Goal: Information Seeking & Learning: Check status

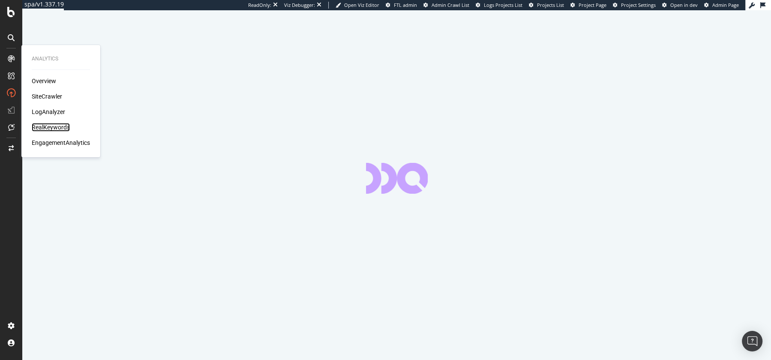
click at [49, 126] on div "RealKeywords" at bounding box center [51, 127] width 38 height 9
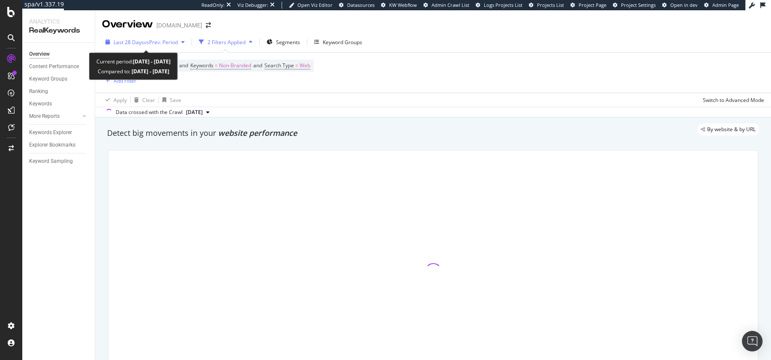
click at [147, 41] on span "vs Prev. Period" at bounding box center [161, 42] width 34 height 7
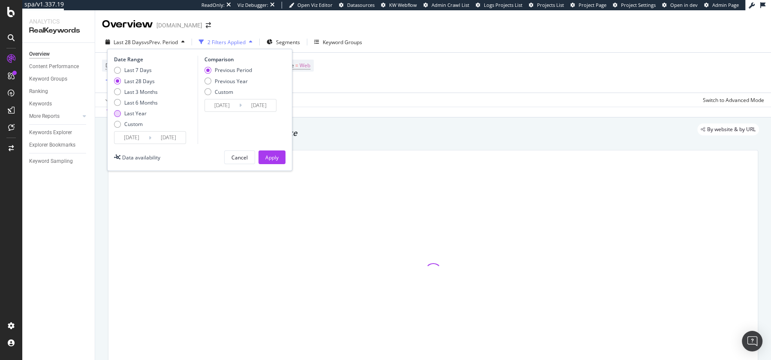
click at [133, 115] on div "Last Year" at bounding box center [135, 113] width 22 height 7
type input "2024/09/07"
type input "2023/09/08"
type input "2024/09/06"
click at [227, 81] on div "Previous Year" at bounding box center [231, 81] width 33 height 7
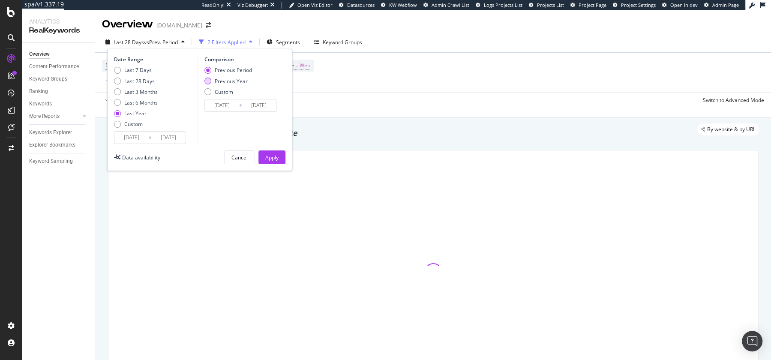
type input "2023/09/09"
type input "2024/09/07"
click at [269, 160] on div "Apply" at bounding box center [271, 157] width 13 height 7
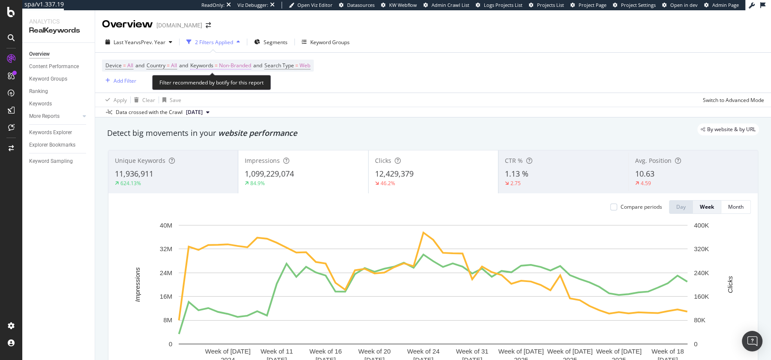
click at [225, 62] on span "Non-Branded" at bounding box center [235, 66] width 32 height 12
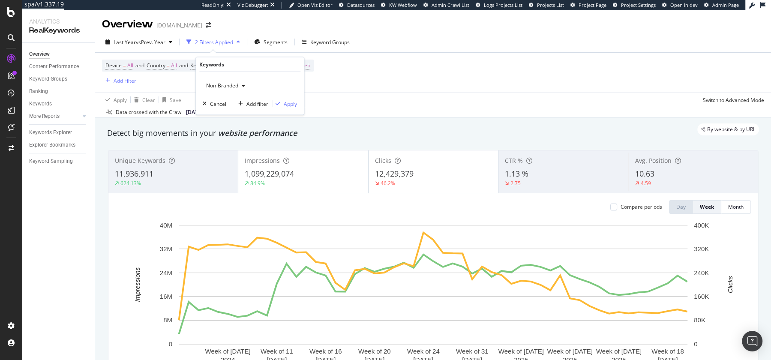
click at [221, 81] on div "Non-Branded" at bounding box center [226, 85] width 46 height 13
click at [225, 147] on div "All" at bounding box center [253, 152] width 101 height 12
click at [287, 102] on div "Apply" at bounding box center [290, 103] width 13 height 7
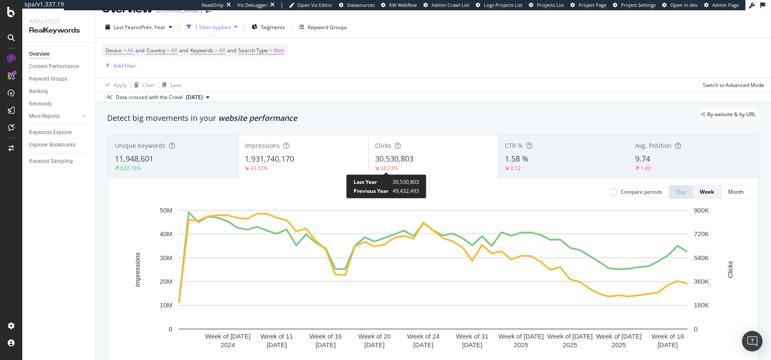
scroll to position [15, 0]
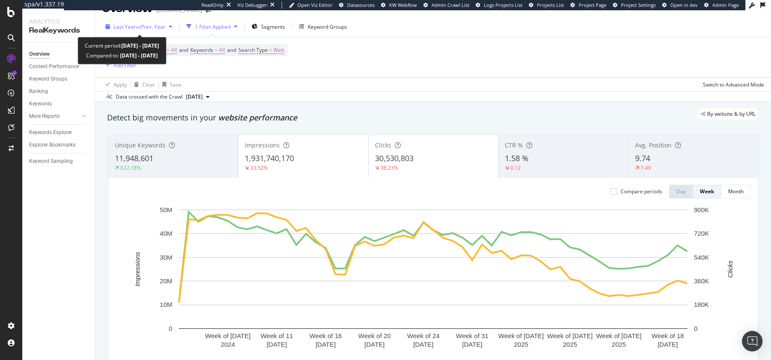
click at [154, 21] on div "Last Year vs Prev. Year" at bounding box center [139, 26] width 74 height 13
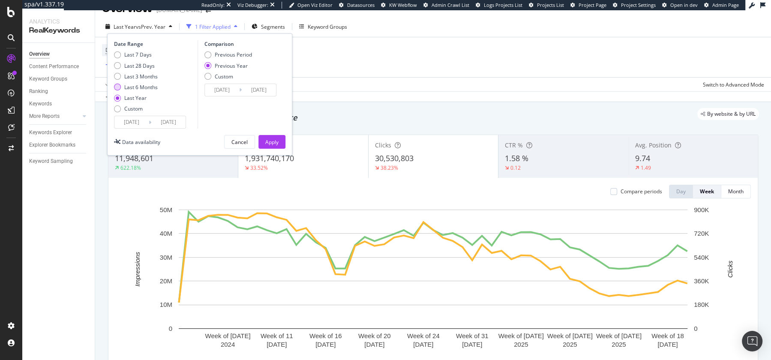
click at [141, 87] on div "Last 6 Months" at bounding box center [140, 87] width 33 height 7
type input "2025/03/07"
type input "2024/03/08"
click at [272, 144] on div "Apply" at bounding box center [271, 141] width 13 height 7
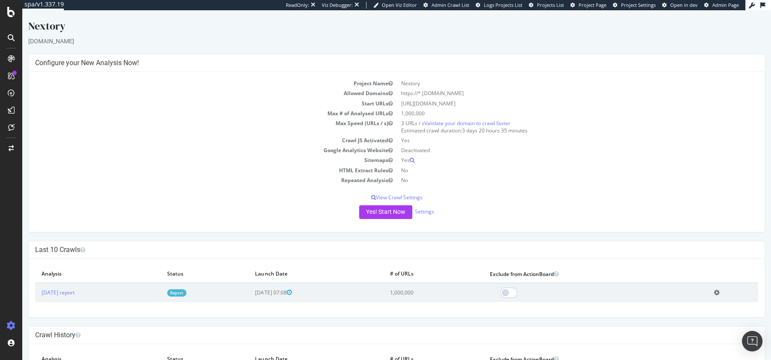
click at [186, 293] on link "Report" at bounding box center [176, 292] width 19 height 7
